Goal: Information Seeking & Learning: Learn about a topic

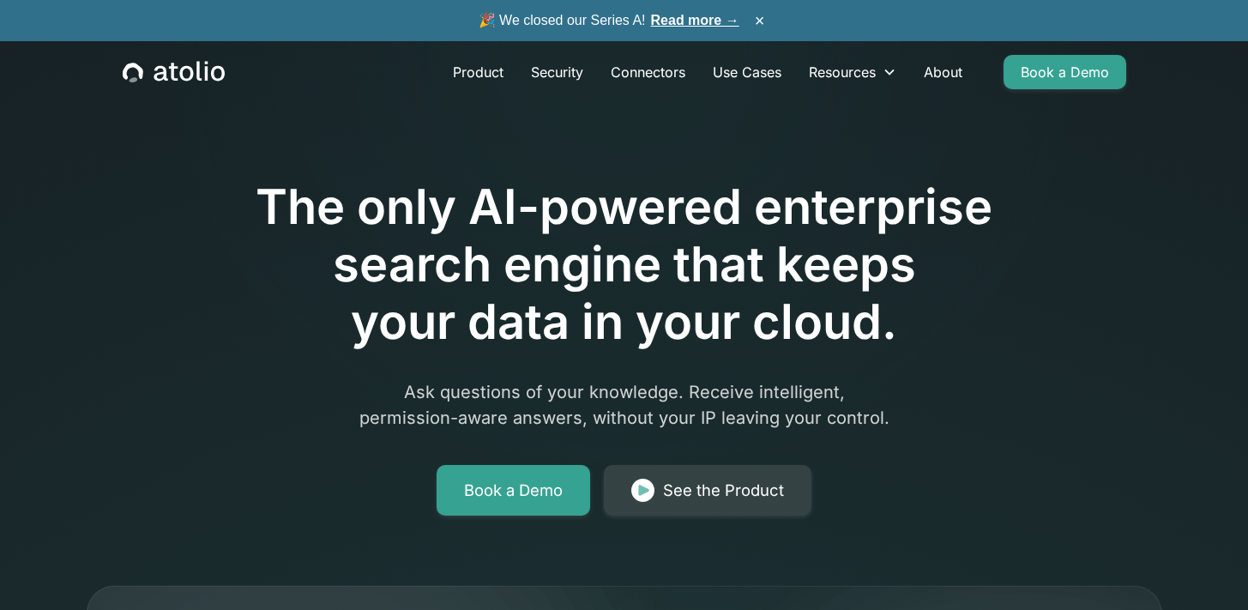
click at [702, 15] on link "Read more →" at bounding box center [695, 20] width 88 height 15
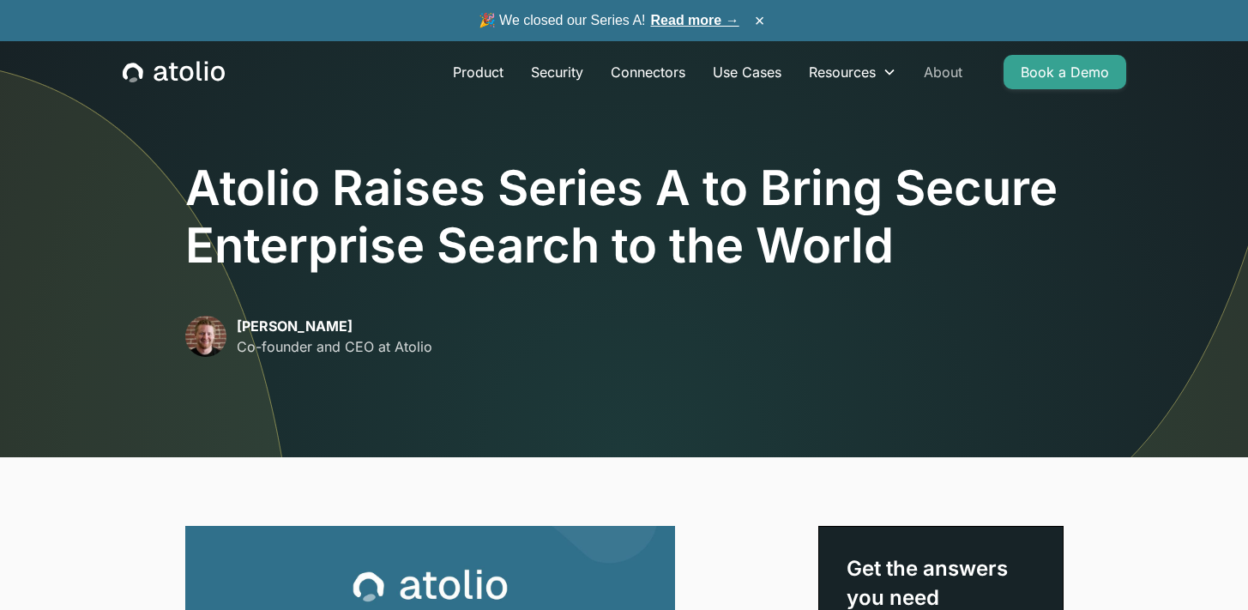
click at [939, 69] on link "About" at bounding box center [943, 72] width 66 height 34
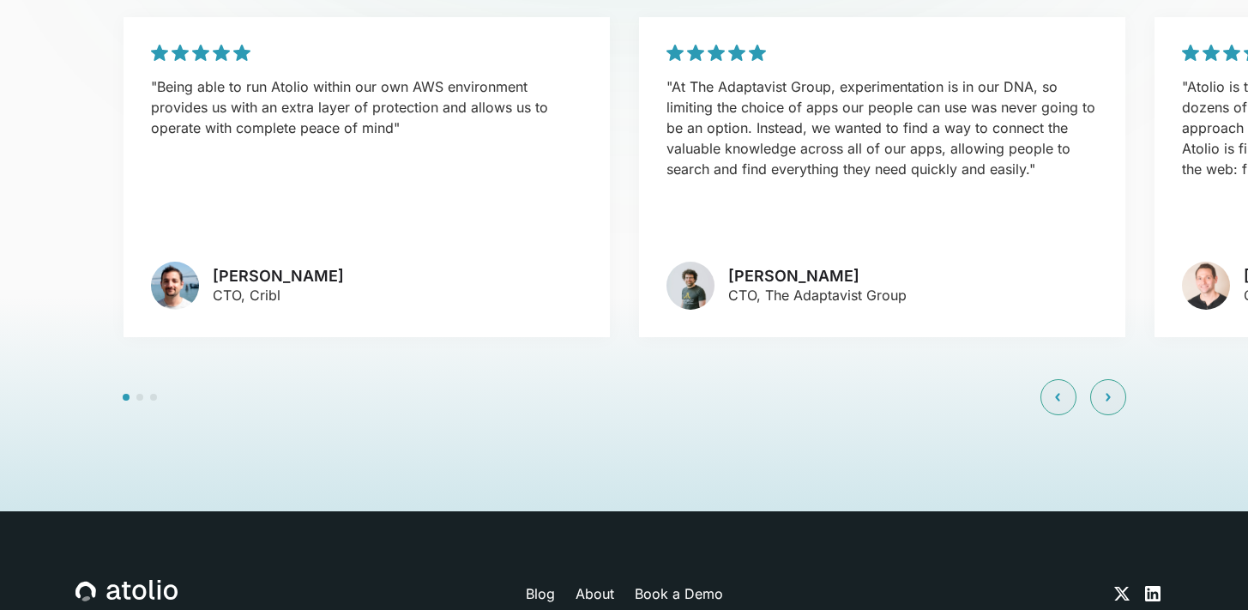
scroll to position [3809, 0]
